Goal: Obtain resource: Obtain resource

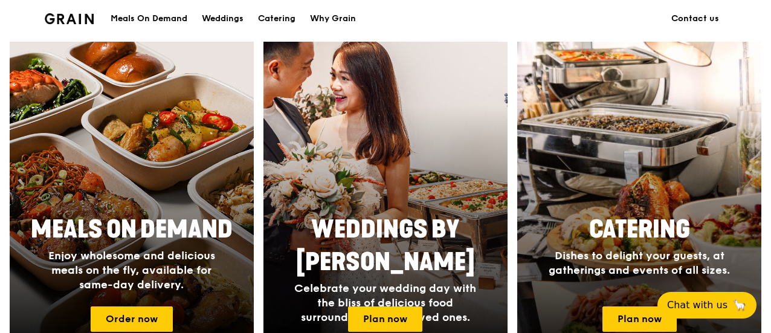
scroll to position [484, 0]
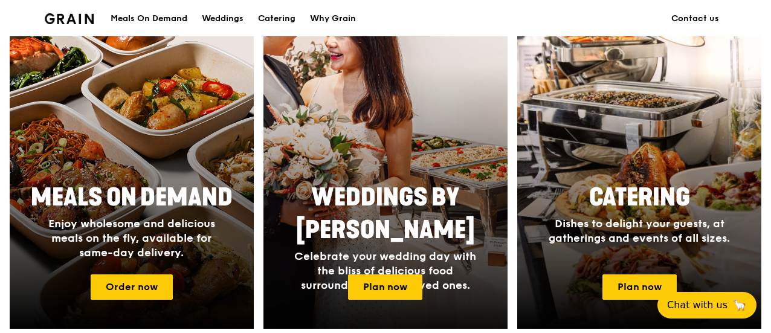
click at [490, 254] on div "Weddings by Grain Celebrate your wedding day with the bliss of delicious food s…" at bounding box center [386, 237] width 242 height 121
click at [369, 291] on link "Plan now" at bounding box center [385, 286] width 74 height 25
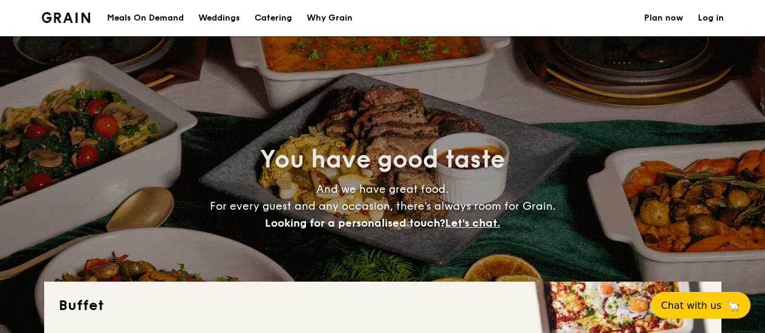
select select
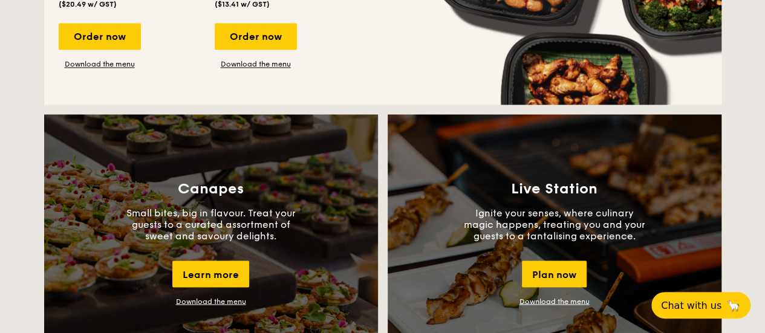
scroll to position [1088, 0]
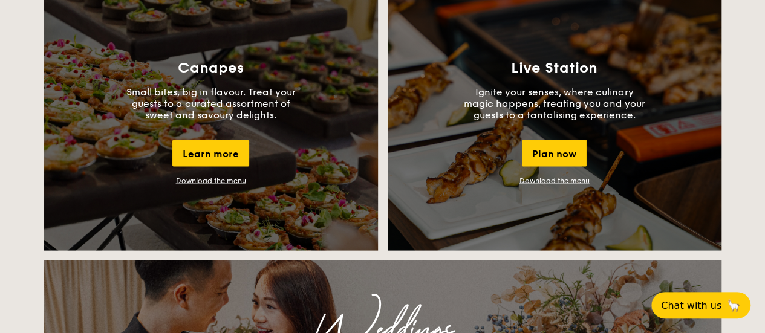
click at [547, 178] on link "Download the menu" at bounding box center [554, 180] width 70 height 8
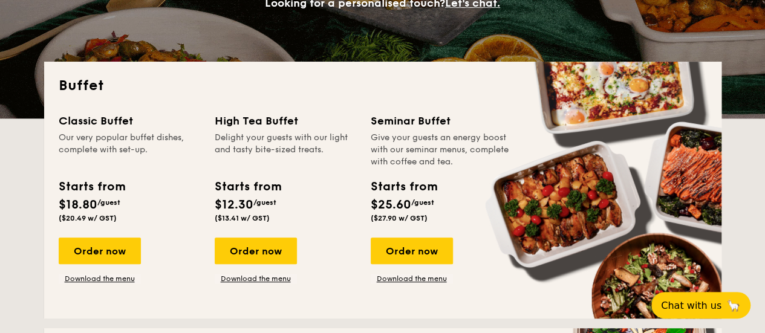
scroll to position [302, 0]
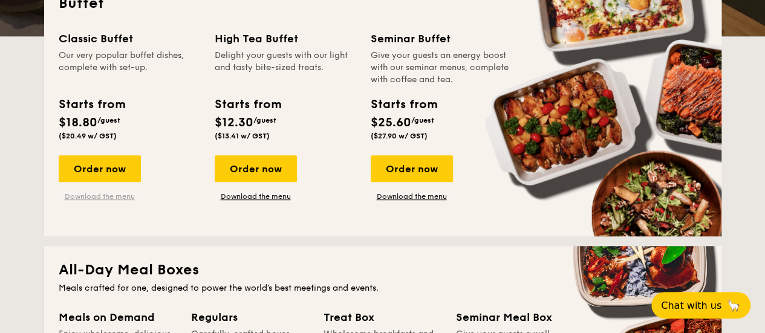
click at [106, 198] on link "Download the menu" at bounding box center [100, 197] width 82 height 10
drag, startPoint x: 429, startPoint y: 59, endPoint x: 442, endPoint y: 80, distance: 24.7
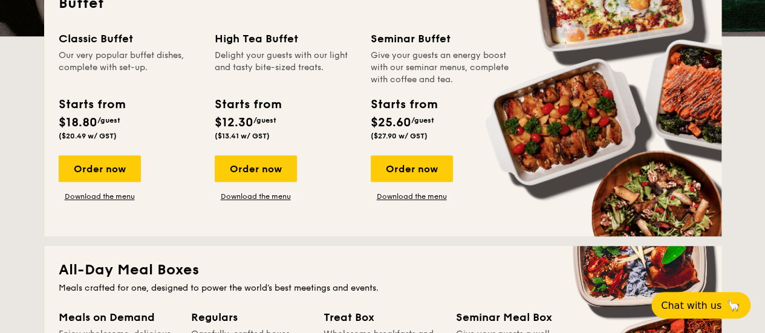
click at [442, 80] on div "Give your guests an energy boost with our seminar menus, complete with coffee a…" at bounding box center [441, 68] width 141 height 36
